Goal: Information Seeking & Learning: Learn about a topic

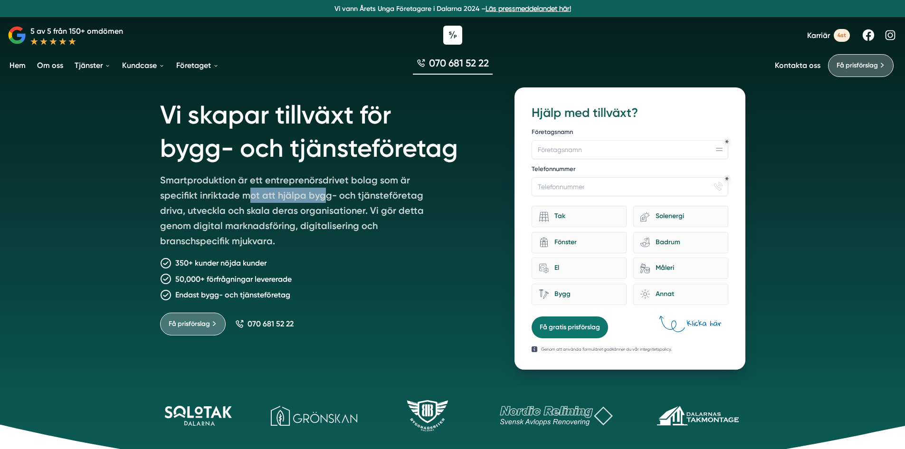
drag, startPoint x: 320, startPoint y: 196, endPoint x: 251, endPoint y: 197, distance: 68.9
click at [251, 197] on p "Smartproduktion är ett entreprenörsdrivet bolag som är specifikt inriktade mot …" at bounding box center [297, 212] width 274 height 80
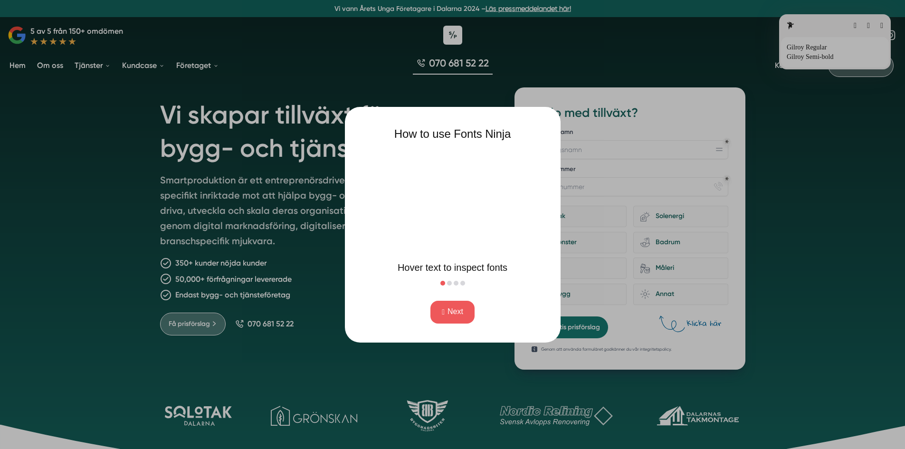
click at [465, 309] on button "Next" at bounding box center [452, 312] width 44 height 23
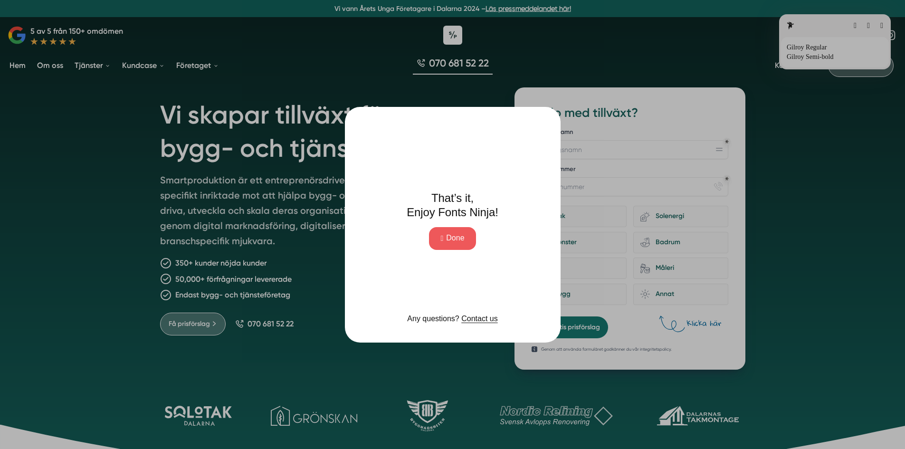
click at [459, 245] on button "Done" at bounding box center [452, 238] width 47 height 23
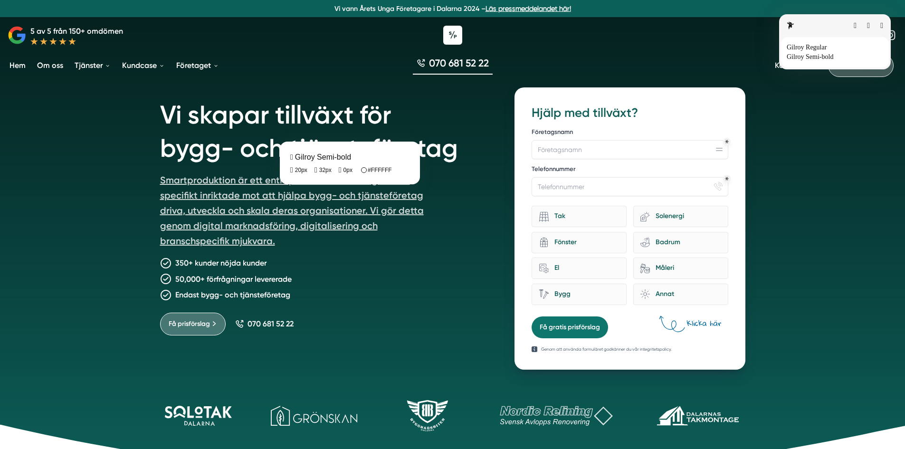
click at [295, 191] on fontsninja-text "Smartproduktion är ett entreprenörsdrivet bolag som är specifikt inriktade mot …" at bounding box center [292, 210] width 264 height 72
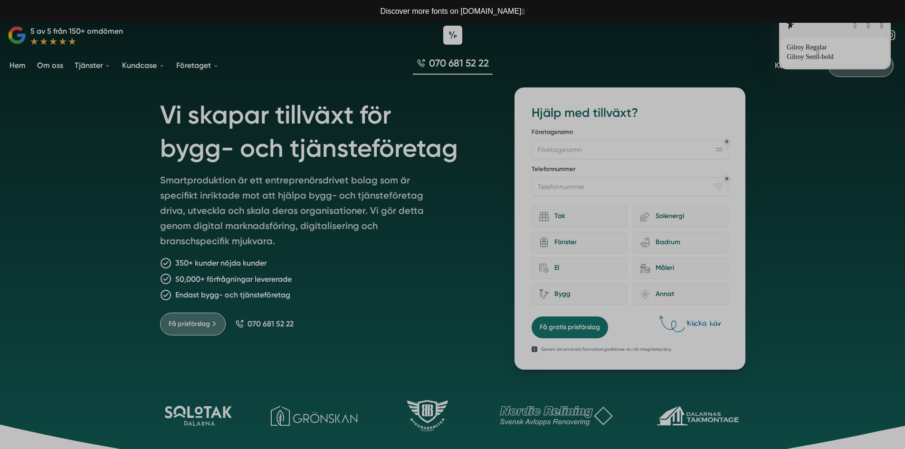
click at [816, 55] on button "button" at bounding box center [817, 53] width 3 height 8
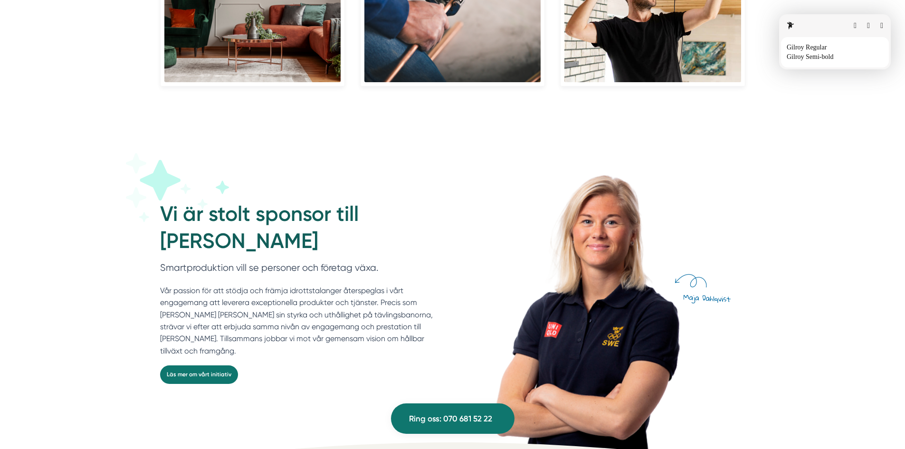
scroll to position [2429, 0]
